Goal: Task Accomplishment & Management: Manage account settings

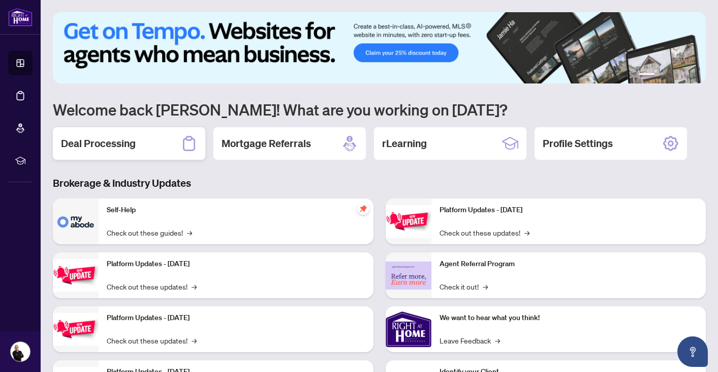
click at [147, 144] on div "Deal Processing" at bounding box center [129, 143] width 153 height 33
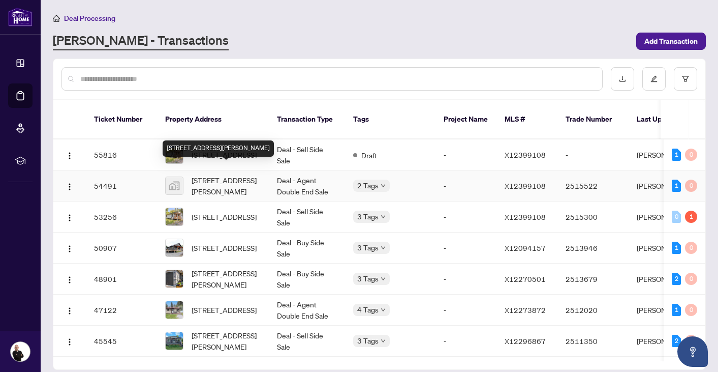
click at [213, 174] on span "[STREET_ADDRESS][PERSON_NAME]" at bounding box center [226, 185] width 69 height 22
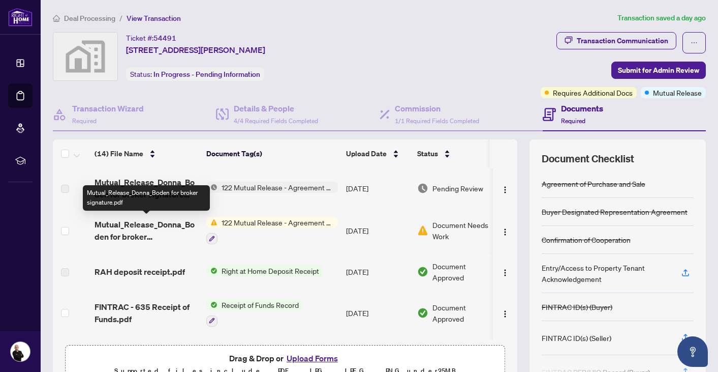
click at [176, 237] on span "Mutual_Release_Donna_Boden for broker signature.pdf" at bounding box center [147, 230] width 104 height 24
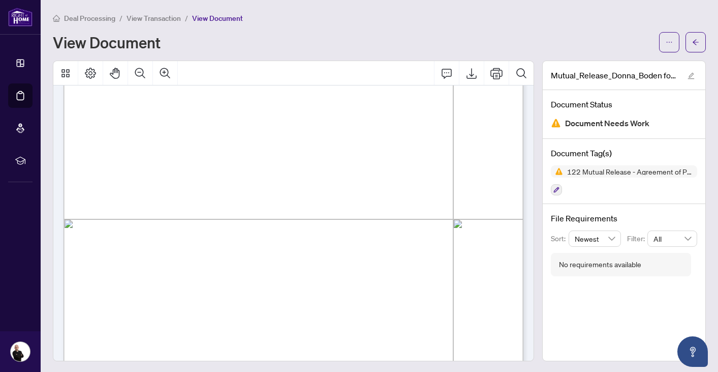
scroll to position [341, 0]
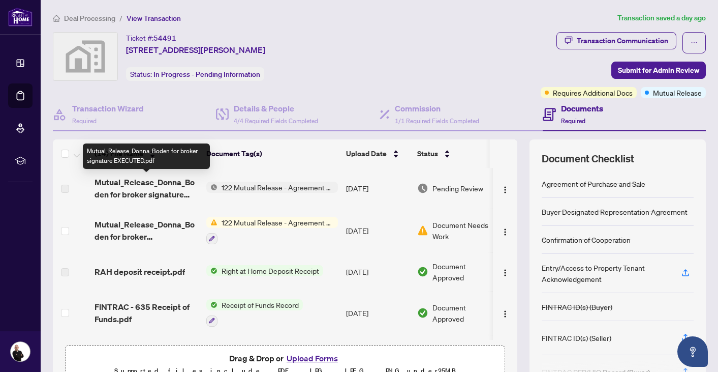
click at [171, 196] on span "Mutual_Release_Donna_Boden for broker signature EXECUTED.pdf" at bounding box center [147, 188] width 104 height 24
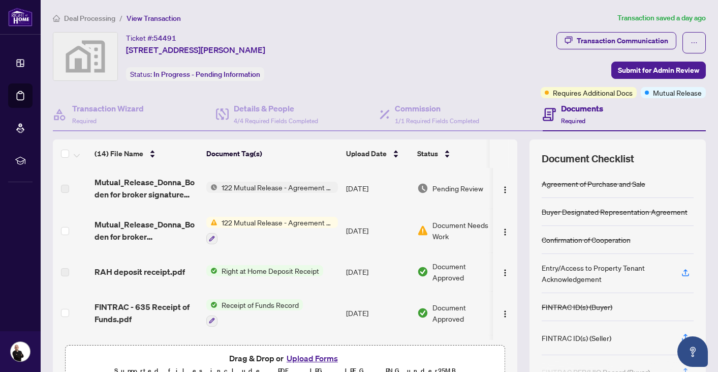
drag, startPoint x: 127, startPoint y: 36, endPoint x: 317, endPoint y: 47, distance: 190.5
click at [317, 47] on div "Ticket #: 54491 [STREET_ADDRESS][PERSON_NAME] Status: In Progress - Pending Inf…" at bounding box center [295, 56] width 484 height 49
copy div "Ticket #: 54491 [STREET_ADDRESS][PERSON_NAME]"
click at [96, 14] on span "Deal Processing" at bounding box center [89, 18] width 51 height 9
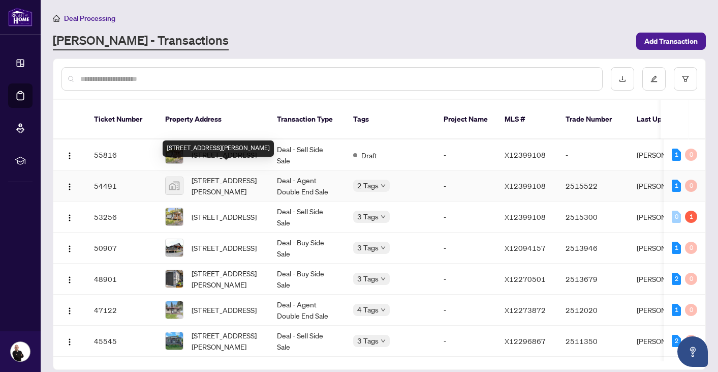
click at [222, 144] on div "[STREET_ADDRESS][PERSON_NAME]" at bounding box center [218, 148] width 111 height 16
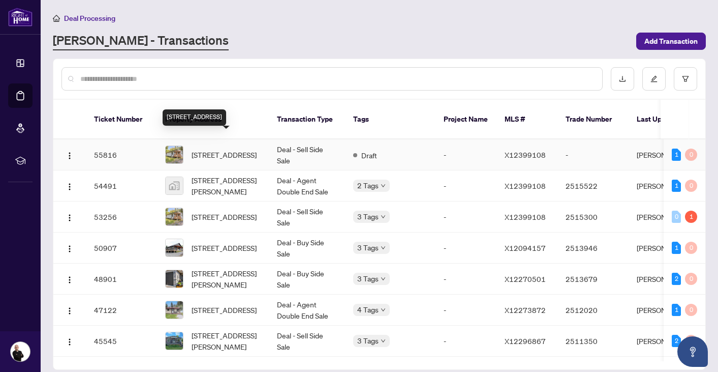
click at [215, 149] on span "[STREET_ADDRESS]" at bounding box center [224, 154] width 65 height 11
